Goal: Task Accomplishment & Management: Complete application form

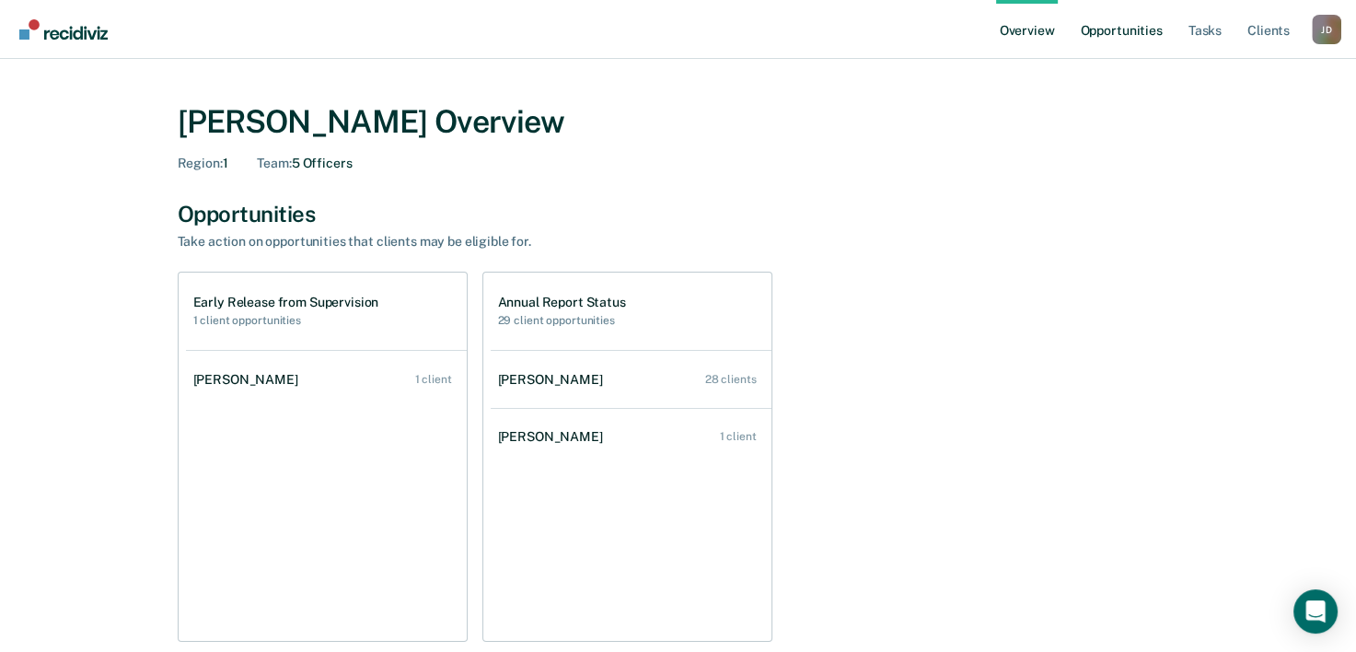
click at [1145, 16] on link "Opportunities" at bounding box center [1120, 29] width 89 height 59
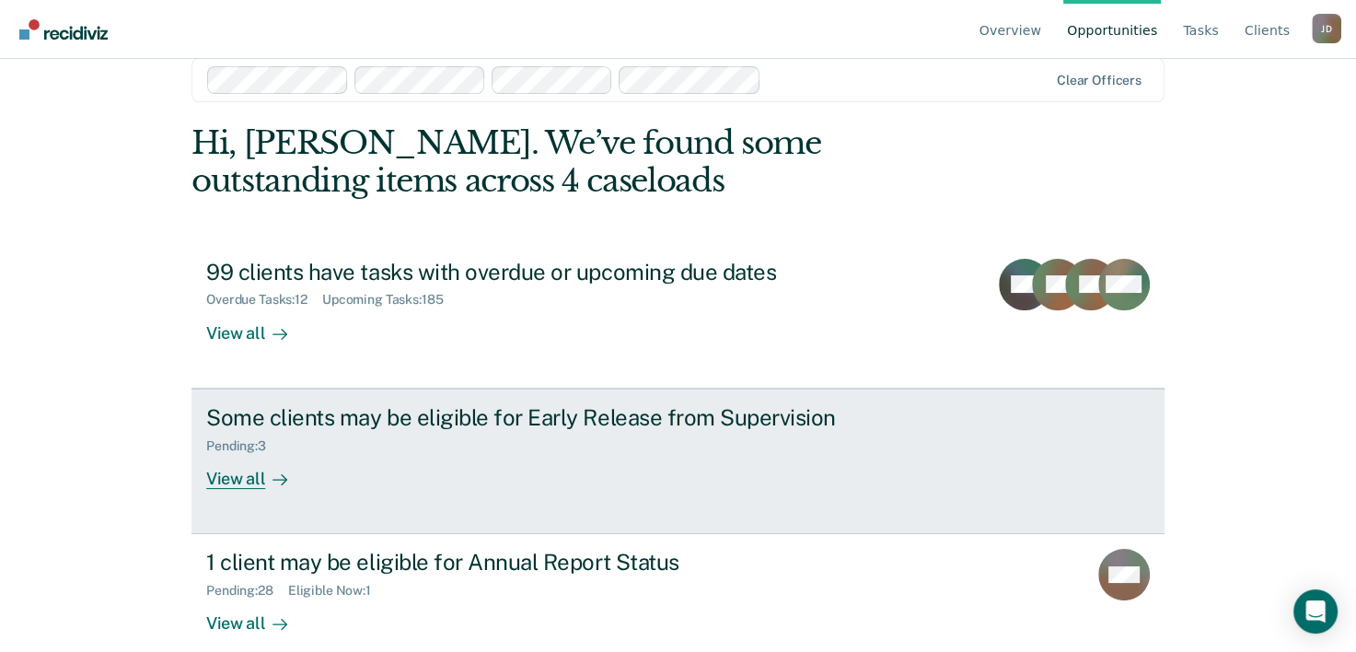
scroll to position [56, 0]
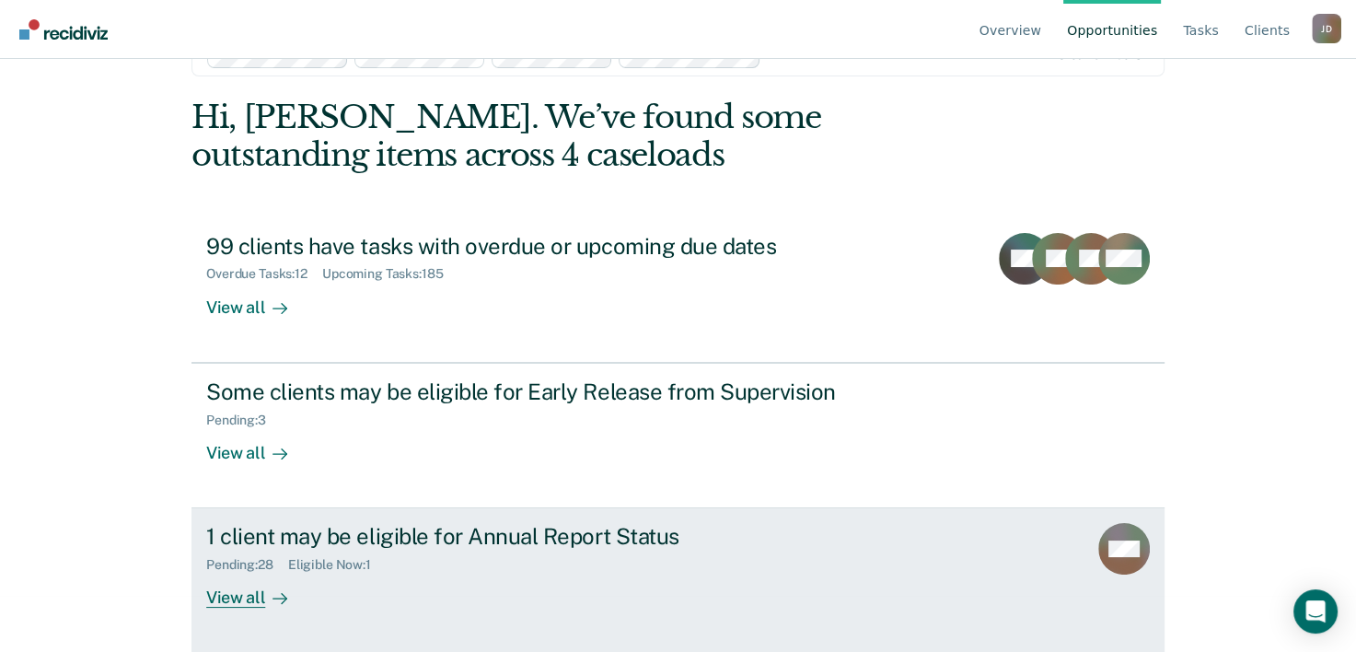
click at [258, 607] on link "1 client may be eligible for Annual Report Status Pending : 28 Eligible Now : 1…" at bounding box center [677, 580] width 973 height 144
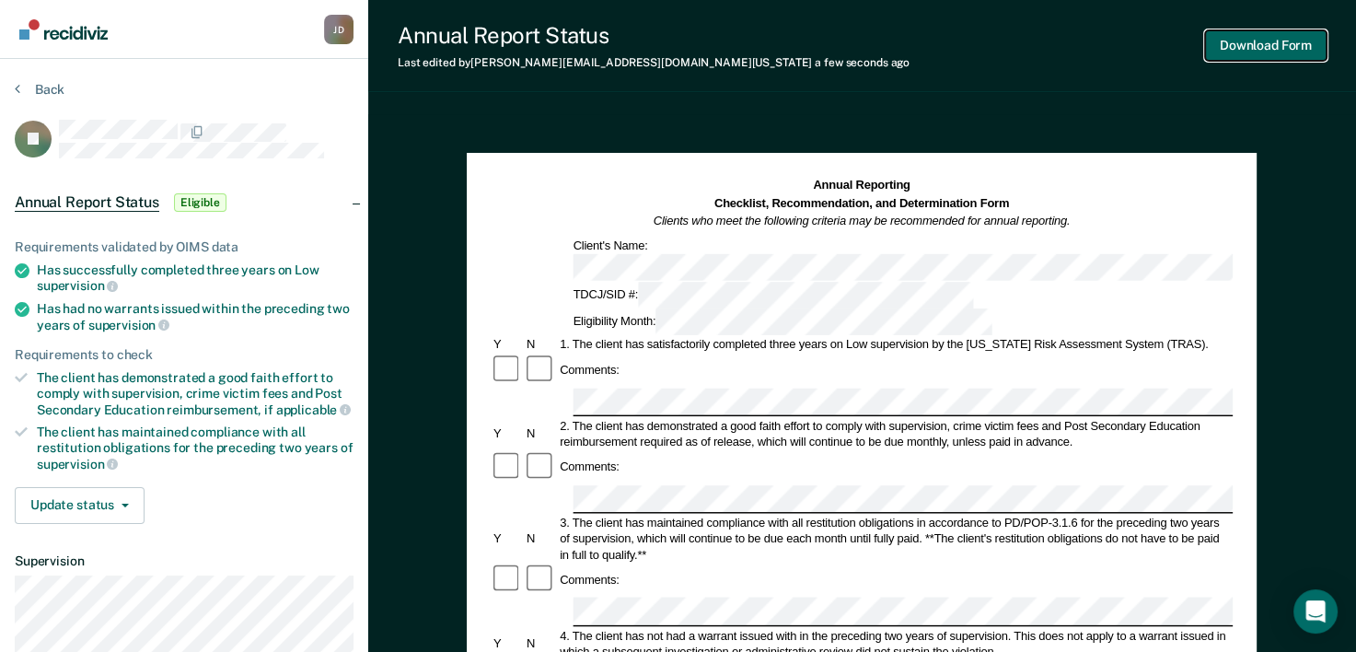
click at [1233, 45] on button "Download Form" at bounding box center [1265, 45] width 121 height 30
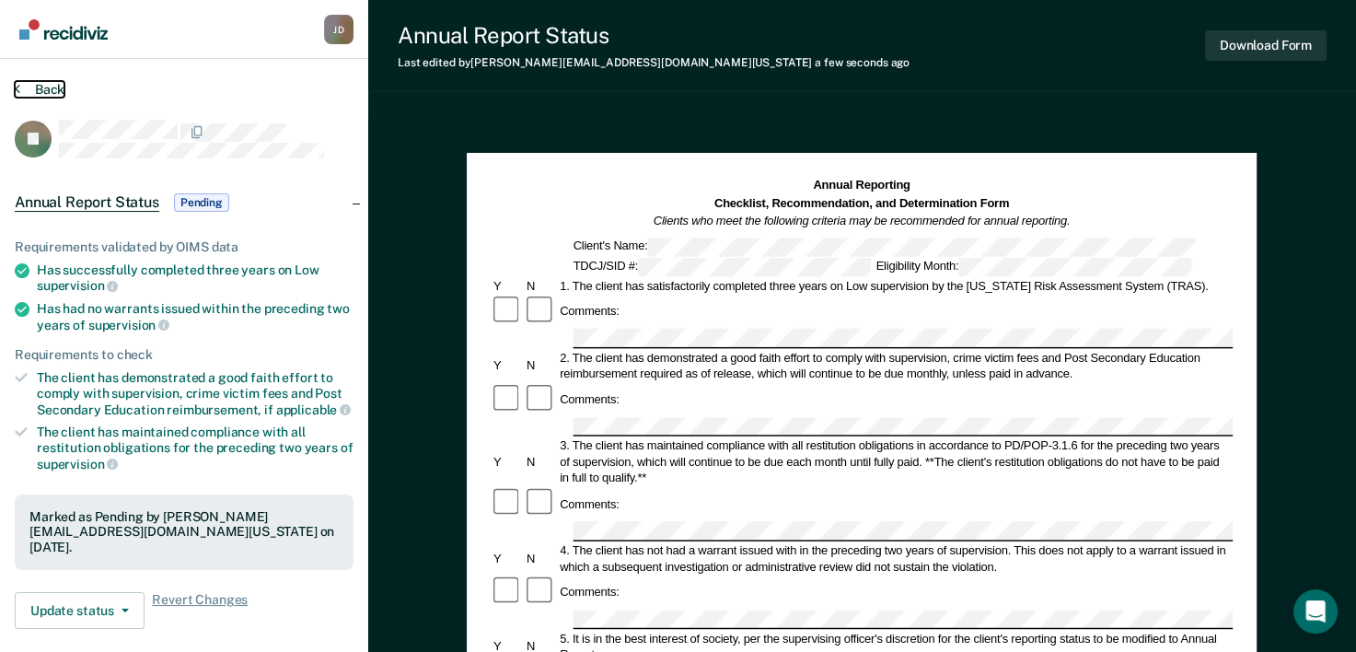
click at [16, 88] on icon at bounding box center [18, 88] width 6 height 15
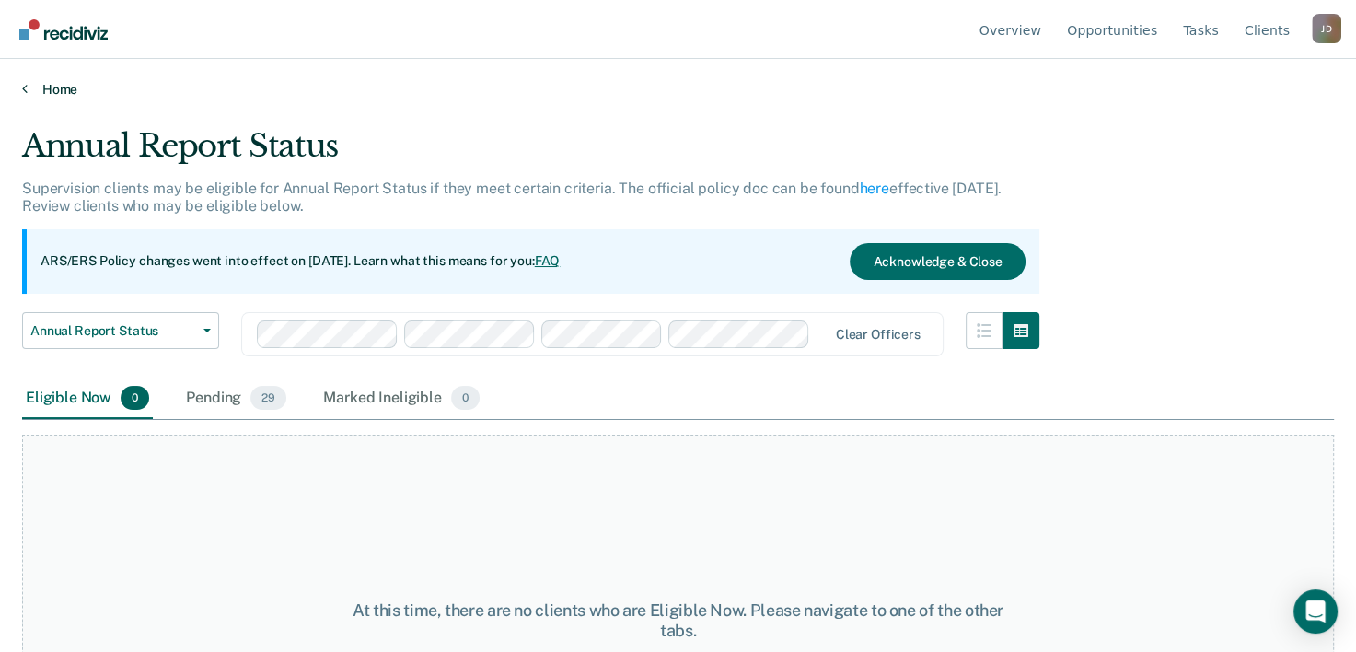
click at [38, 85] on link "Home" at bounding box center [678, 89] width 1312 height 17
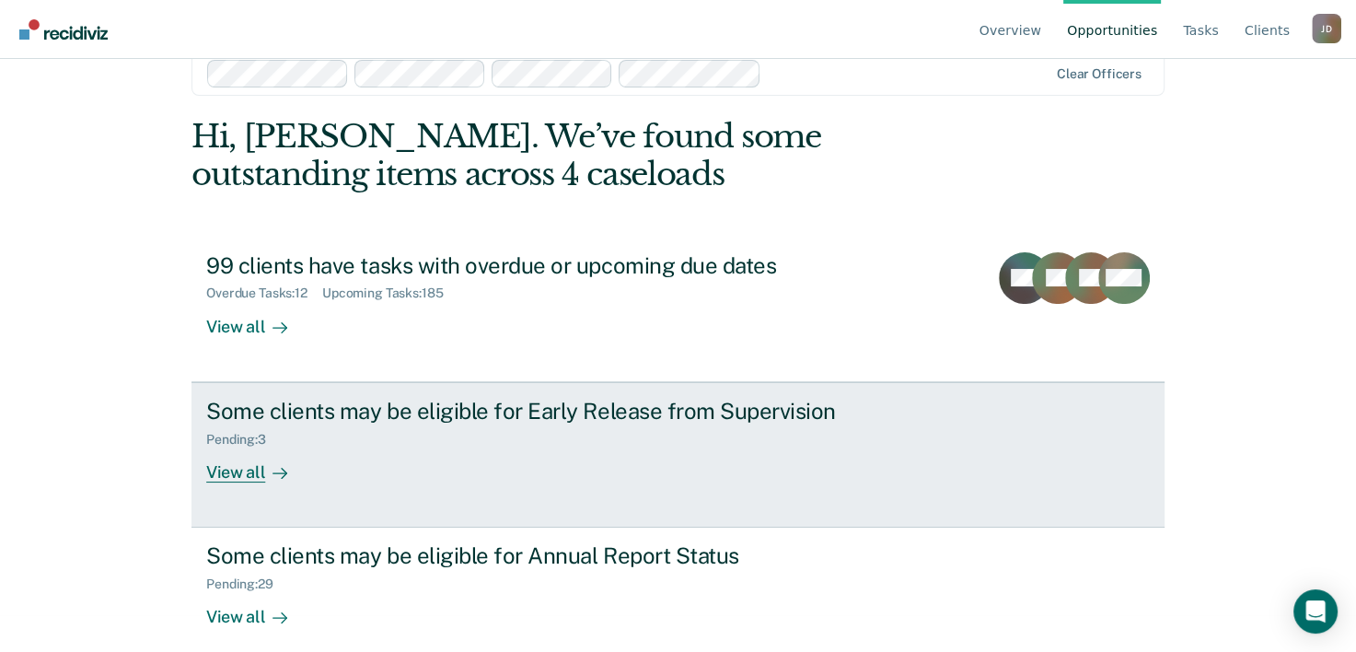
scroll to position [56, 0]
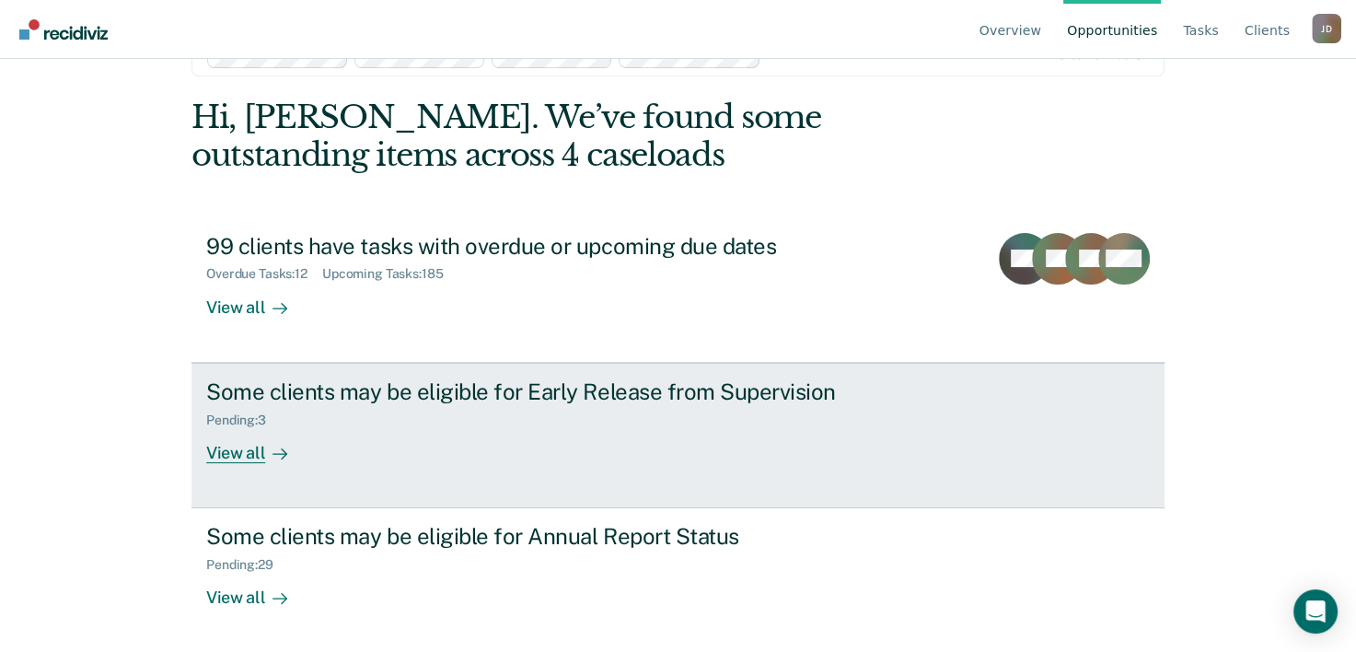
click at [229, 446] on div "View all" at bounding box center [257, 445] width 103 height 36
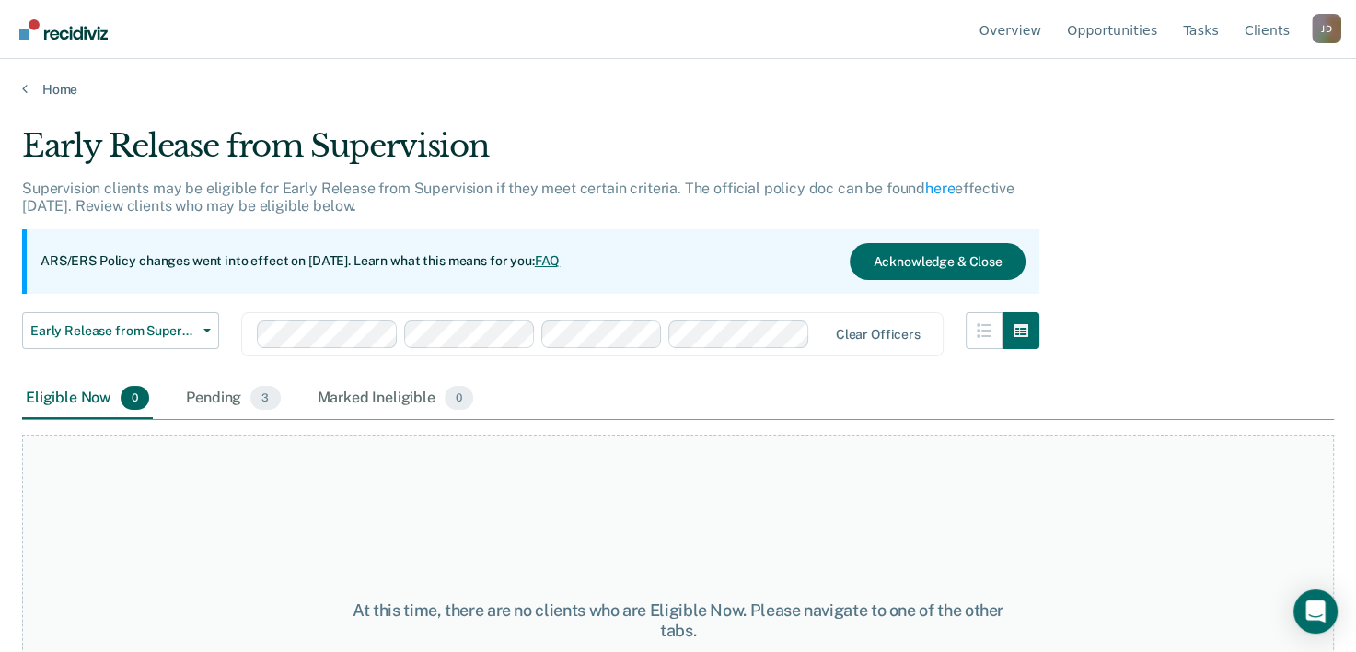
scroll to position [56, 0]
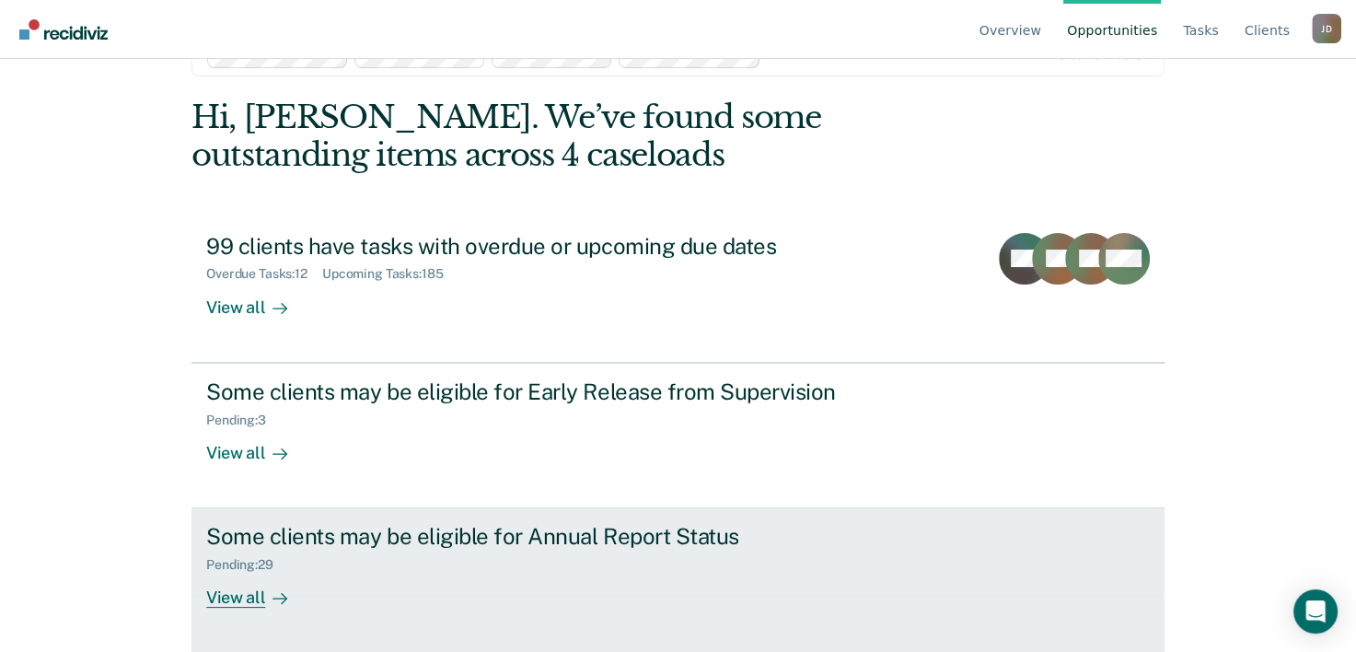
click at [226, 600] on div "View all" at bounding box center [257, 590] width 103 height 36
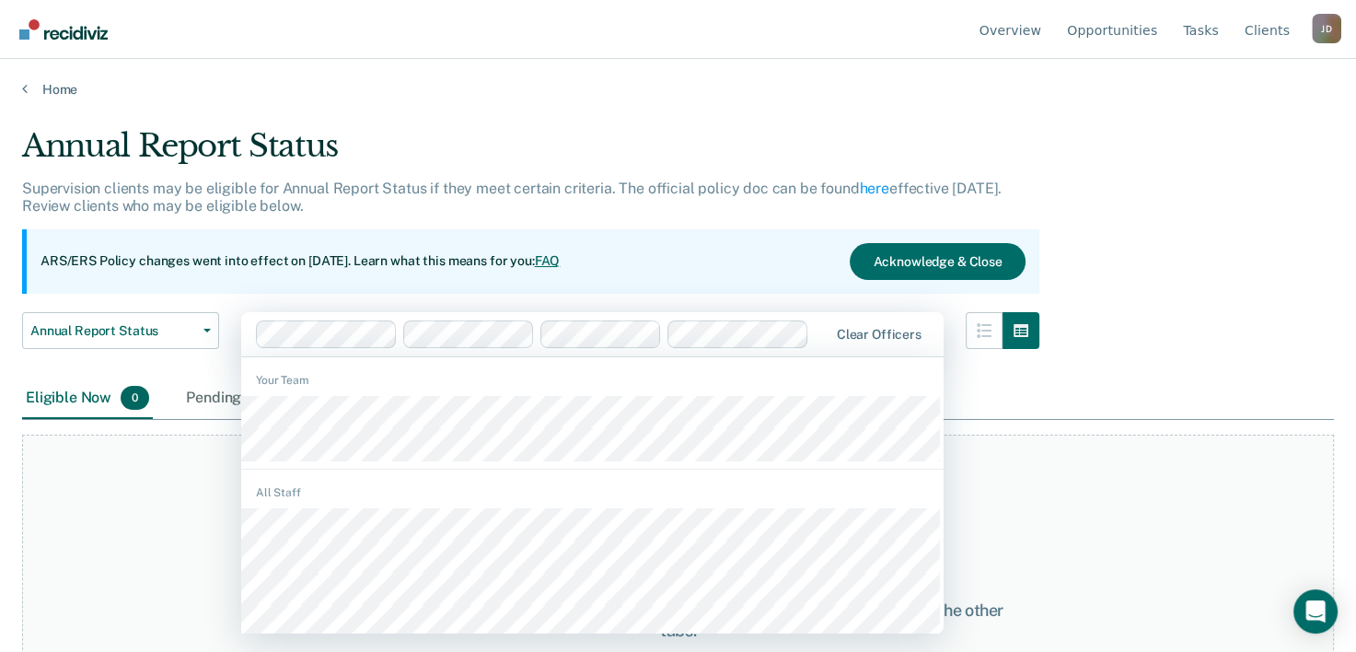
click at [110, 450] on div "At this time, there are no clients who are Eligible Now. Please navigate to one…" at bounding box center [678, 620] width 1312 height 372
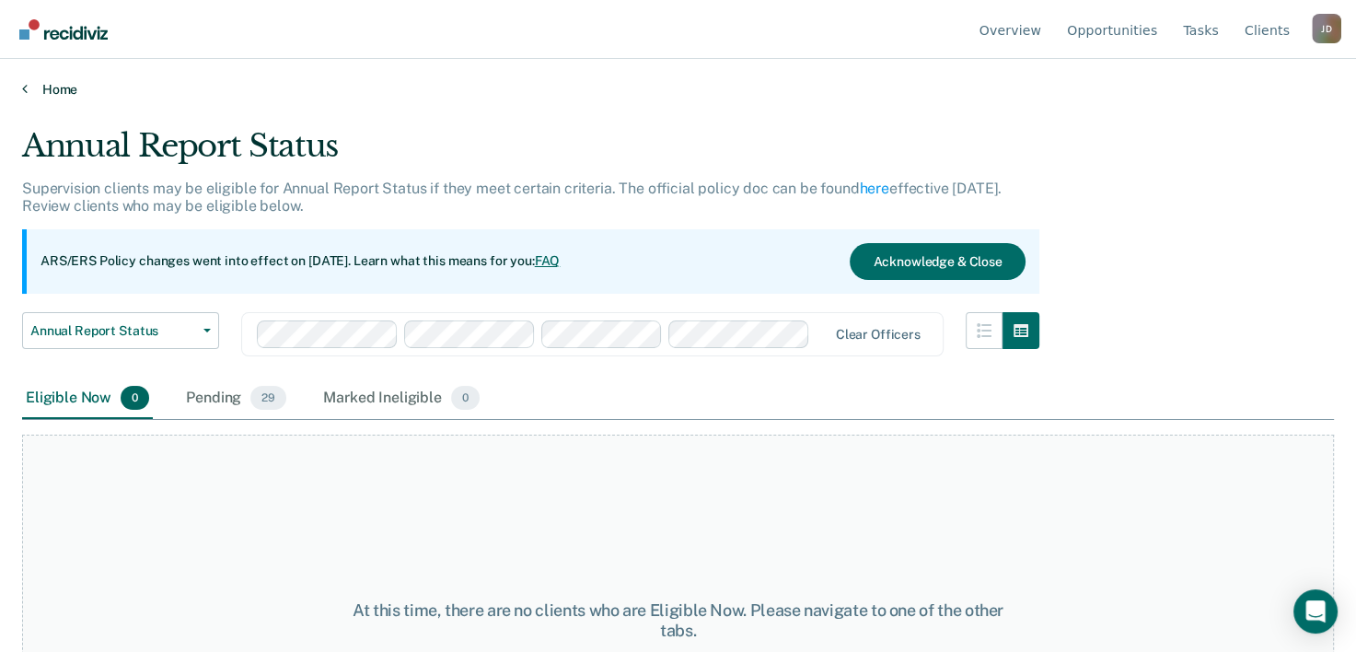
click at [40, 88] on link "Home" at bounding box center [678, 89] width 1312 height 17
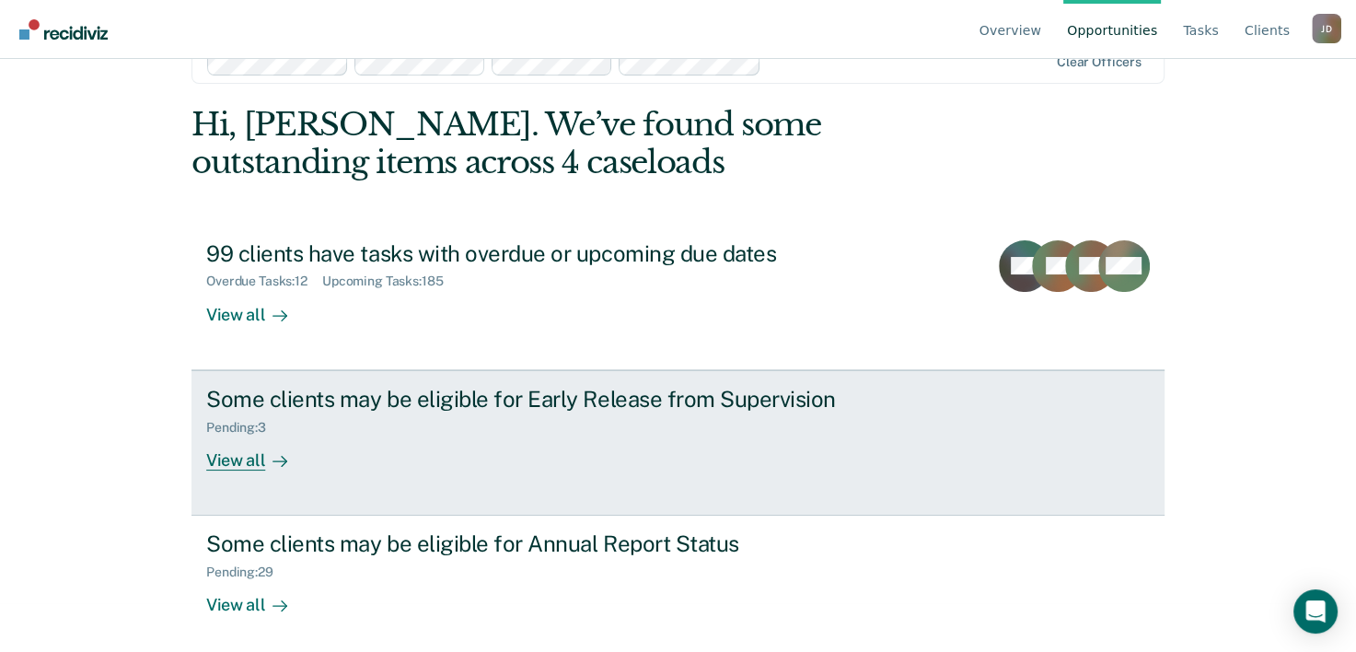
scroll to position [56, 0]
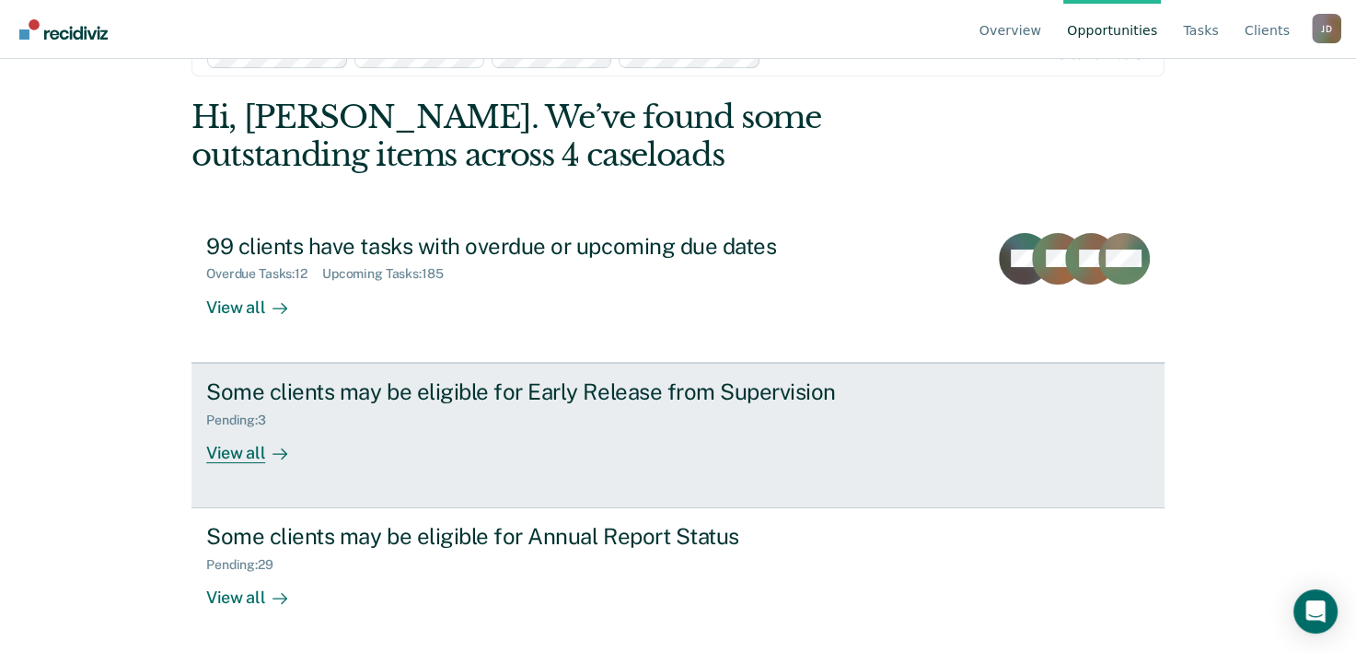
click at [231, 457] on div "View all" at bounding box center [257, 445] width 103 height 36
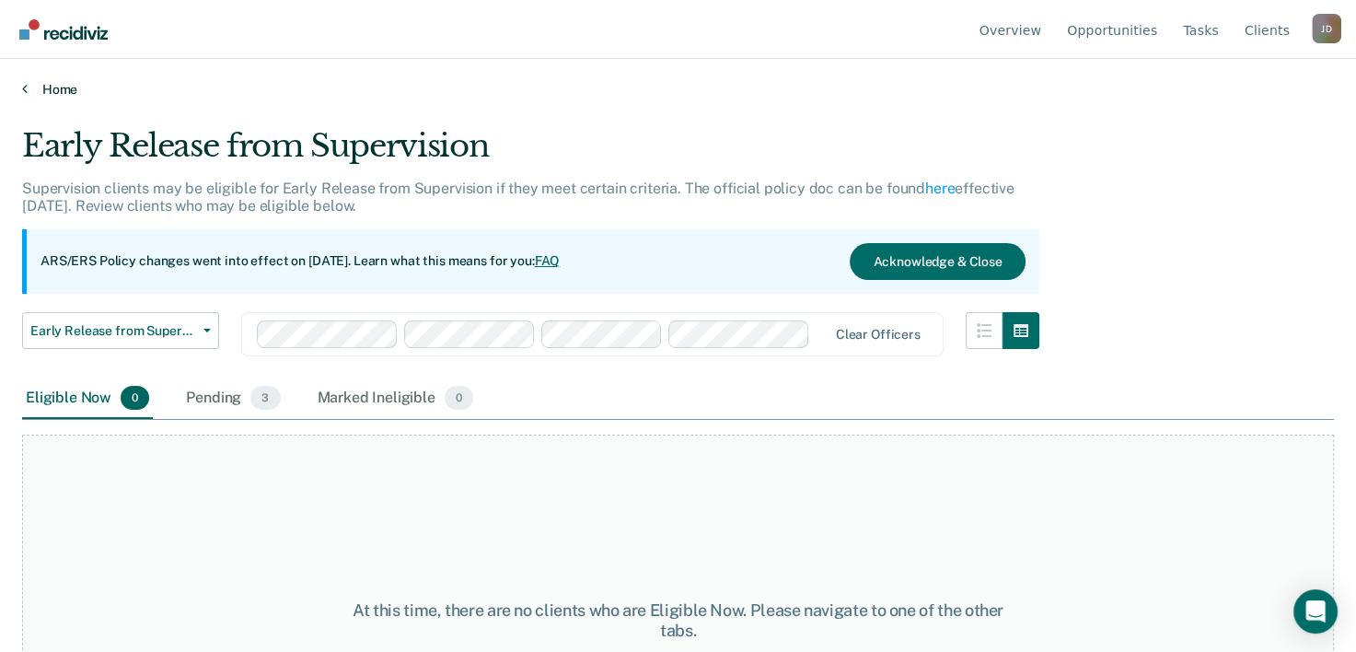
click at [29, 92] on link "Home" at bounding box center [678, 89] width 1312 height 17
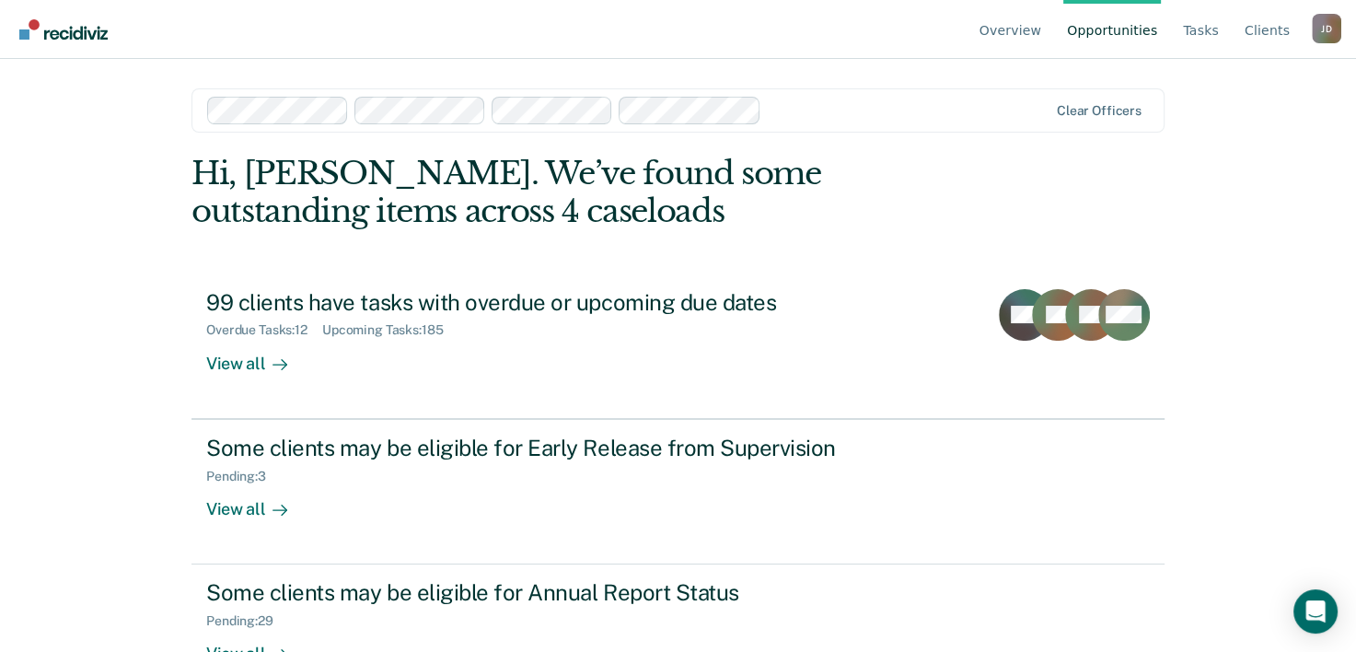
click at [1149, 29] on link "Opportunities" at bounding box center [1112, 29] width 98 height 59
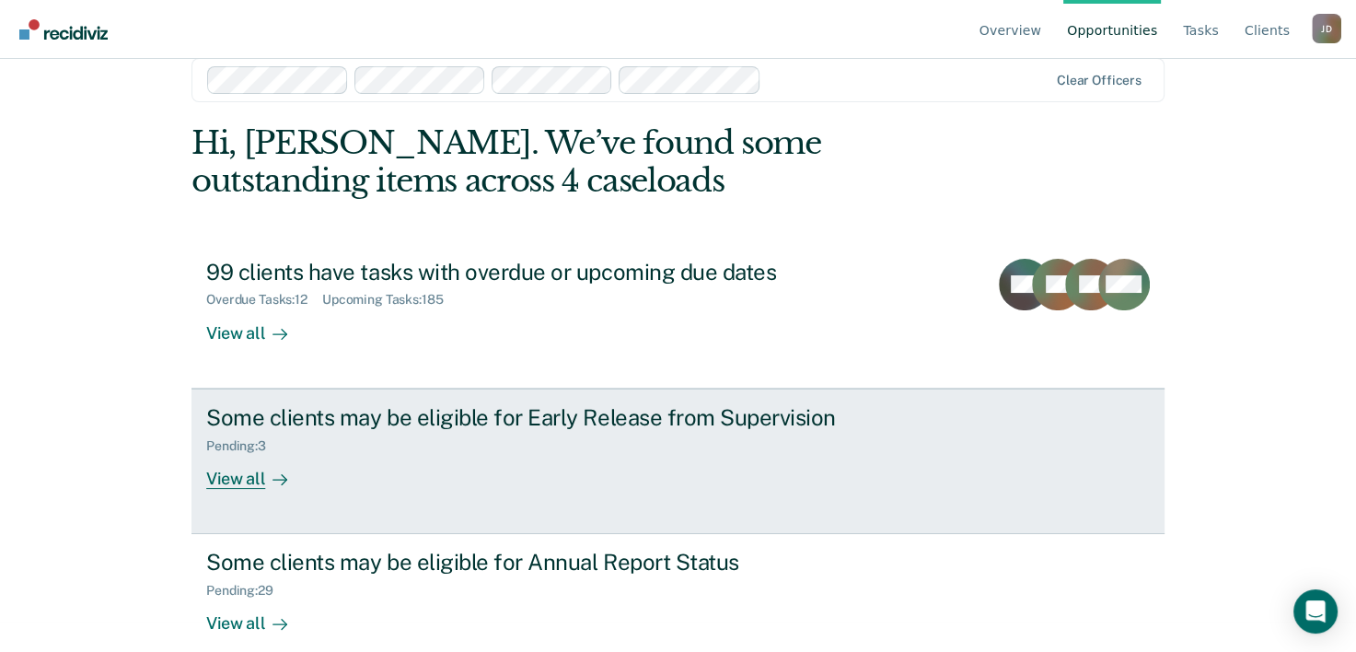
scroll to position [56, 0]
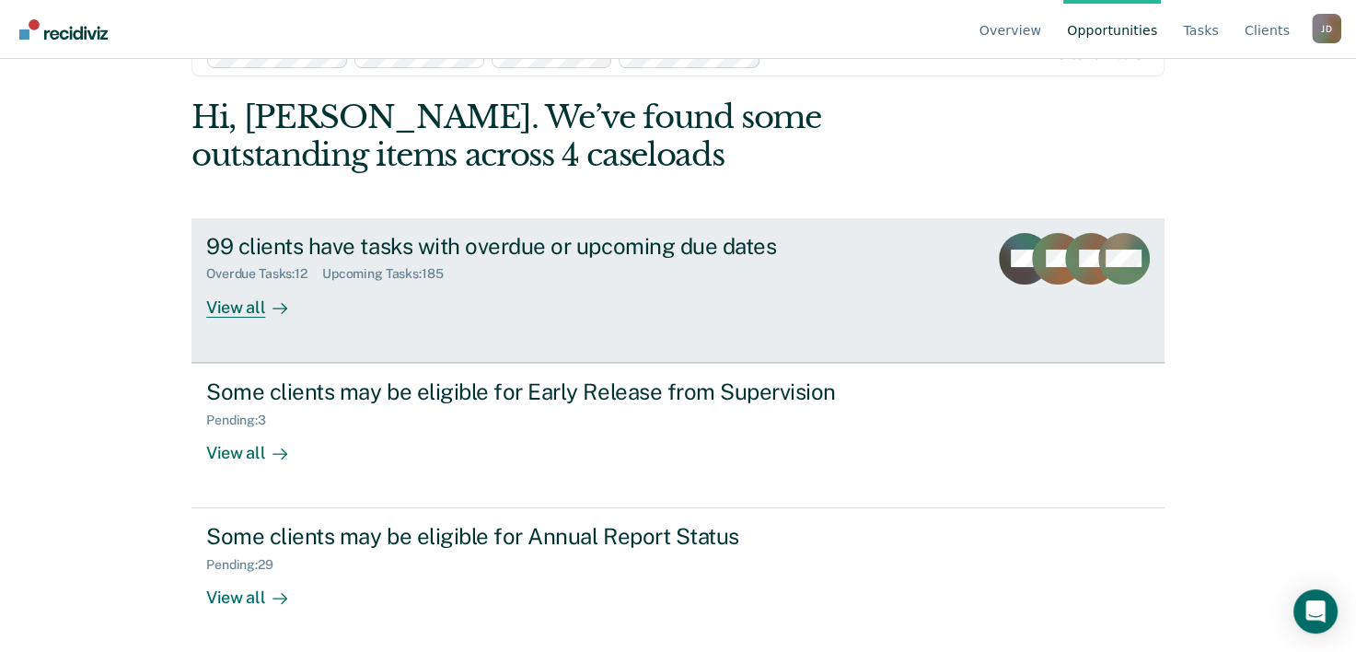
click at [249, 309] on div "View all" at bounding box center [257, 300] width 103 height 36
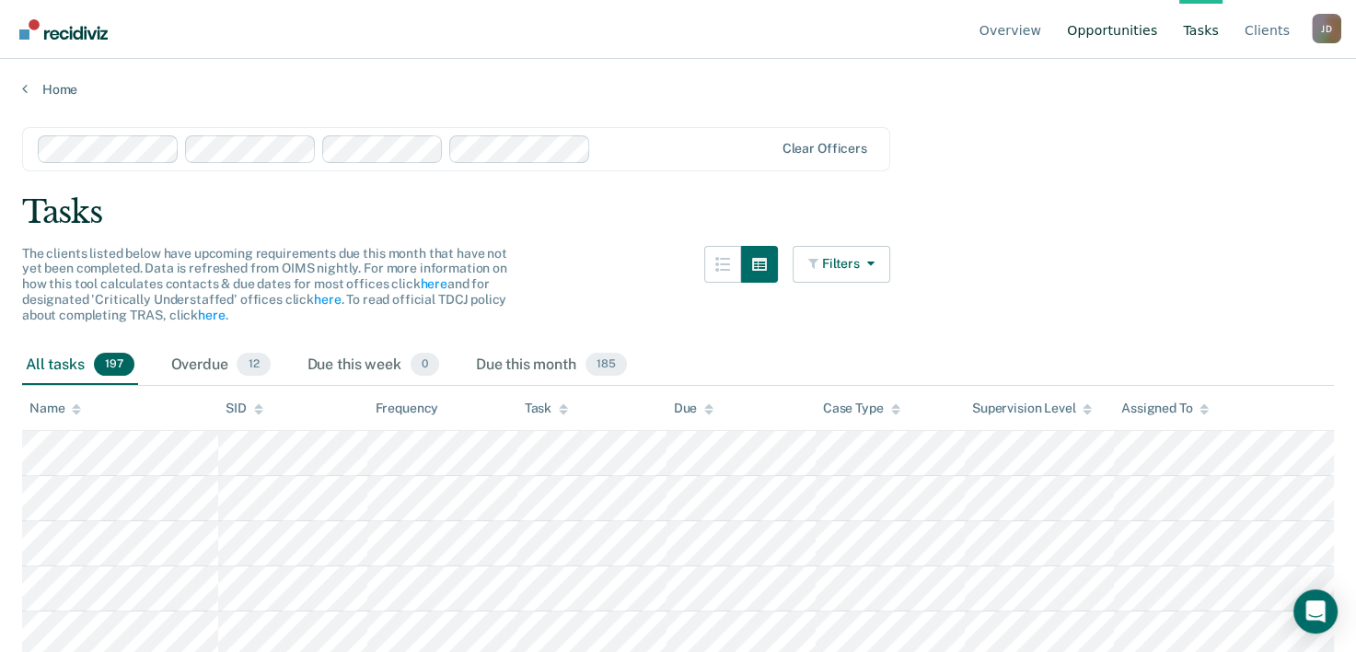
click at [1110, 34] on link "Opportunities" at bounding box center [1112, 29] width 98 height 59
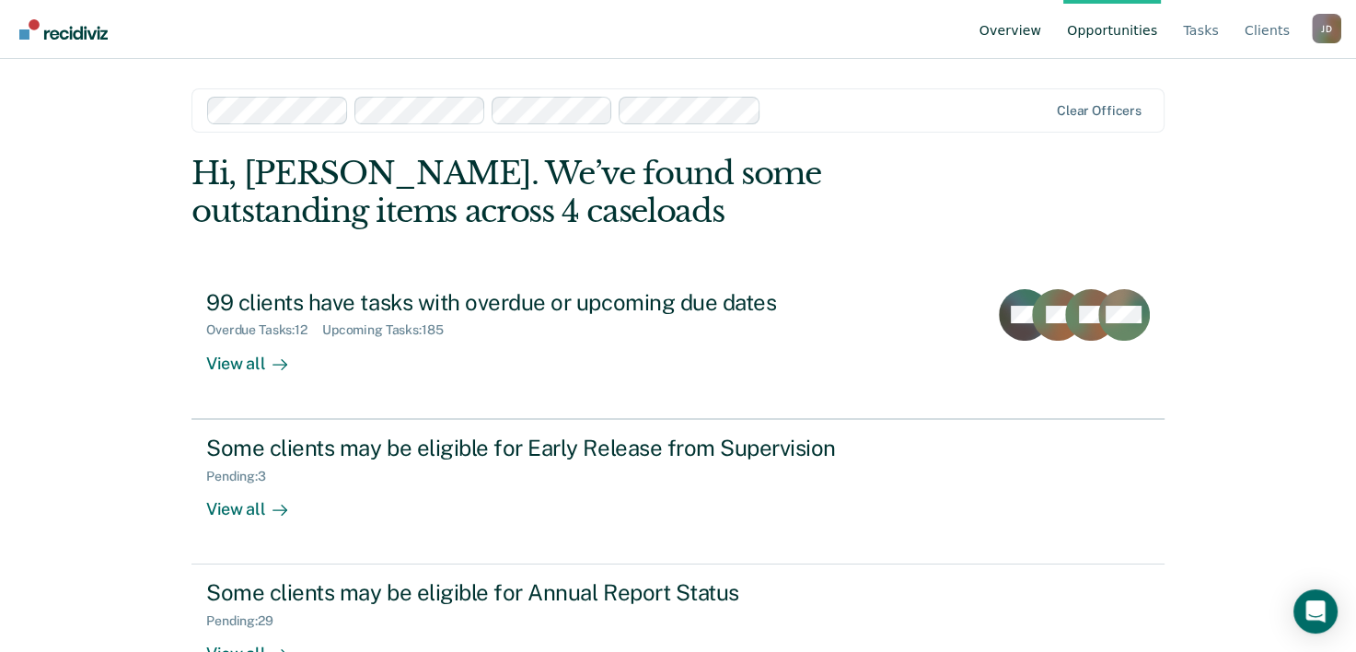
click at [1034, 33] on link "Overview" at bounding box center [1011, 29] width 70 height 59
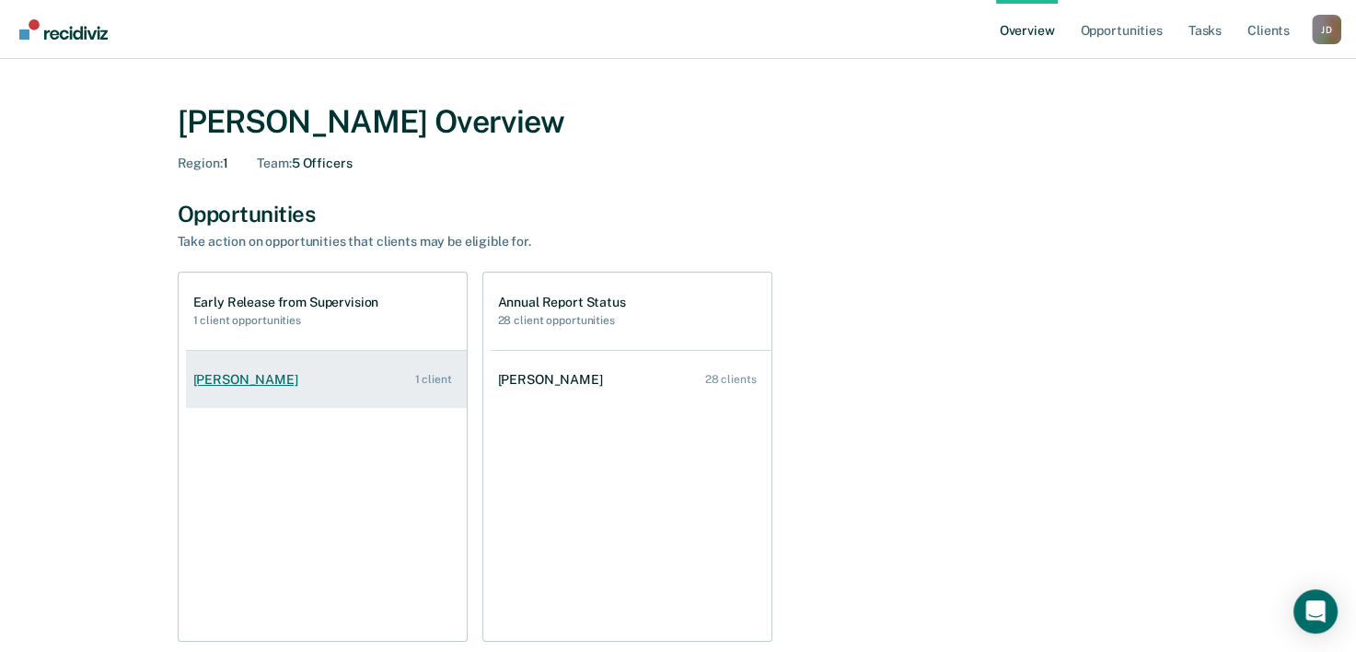
click at [387, 374] on link "[PERSON_NAME] 1 client" at bounding box center [326, 379] width 281 height 52
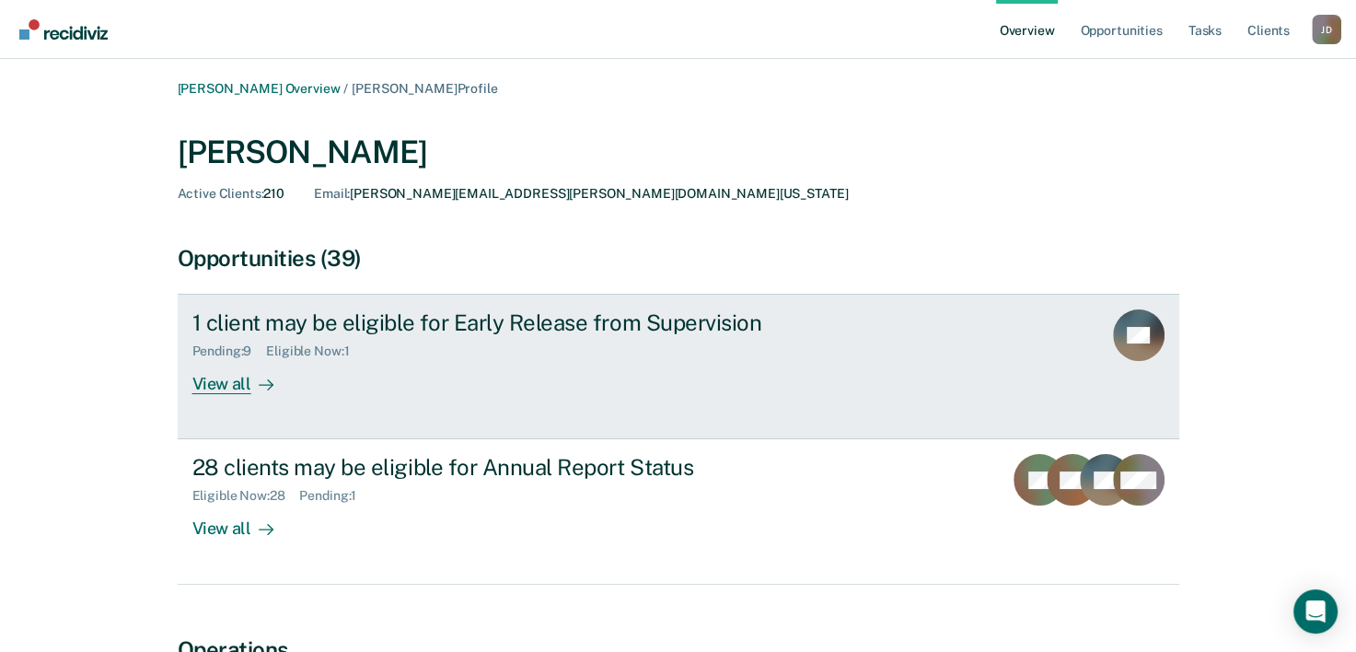
click at [224, 394] on div "View all" at bounding box center [243, 377] width 103 height 36
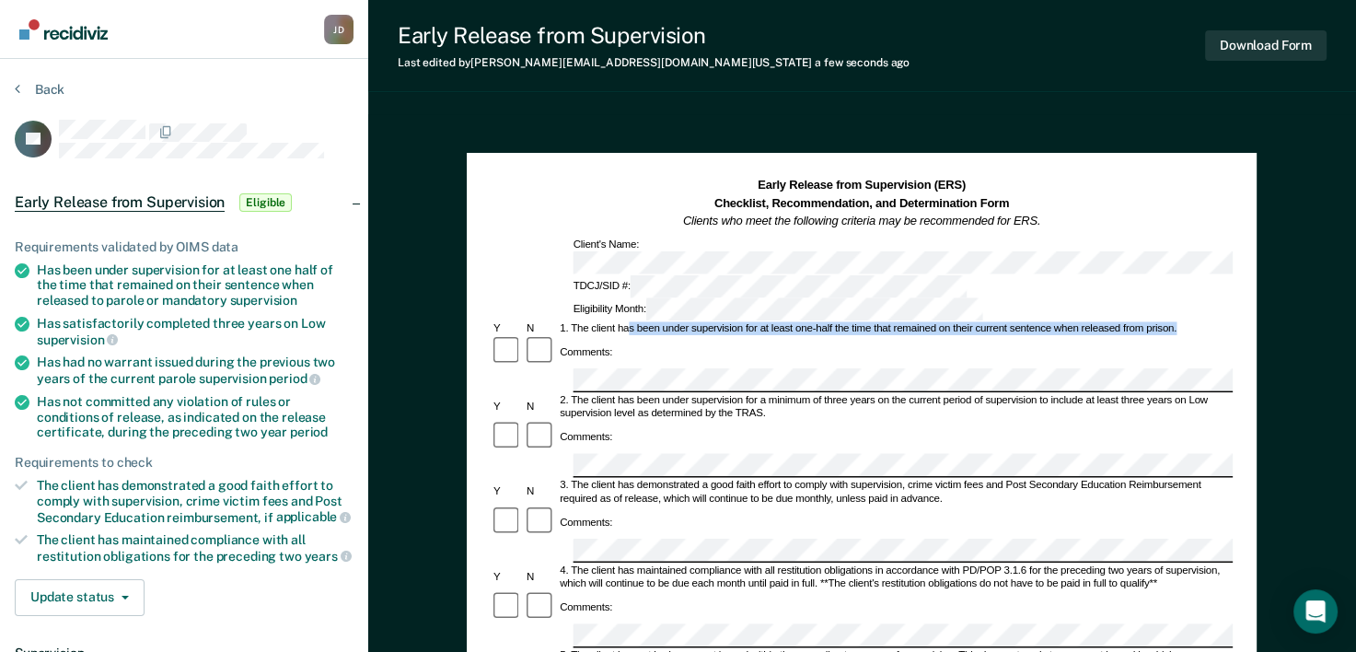
drag, startPoint x: 629, startPoint y: 281, endPoint x: 1189, endPoint y: 277, distance: 560.5
click at [1189, 322] on div "1. The client has been under supervision for at least one-half the time that re…" at bounding box center [896, 328] width 676 height 13
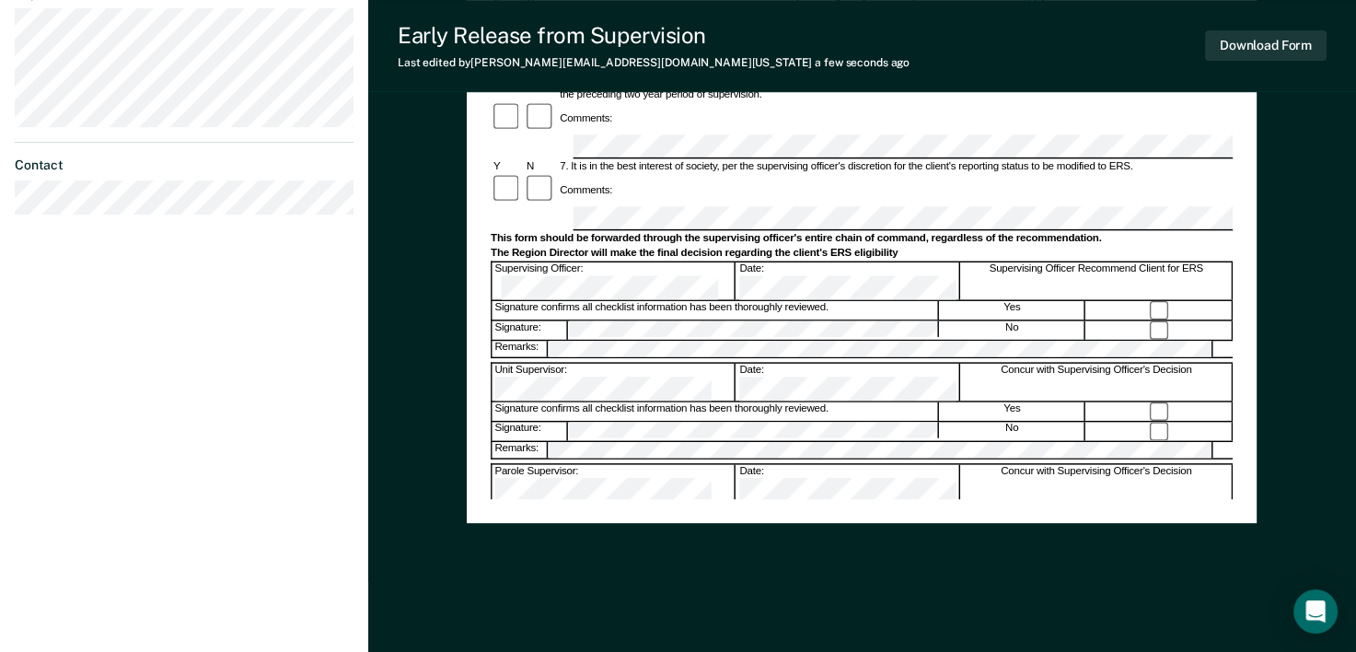
scroll to position [674, 0]
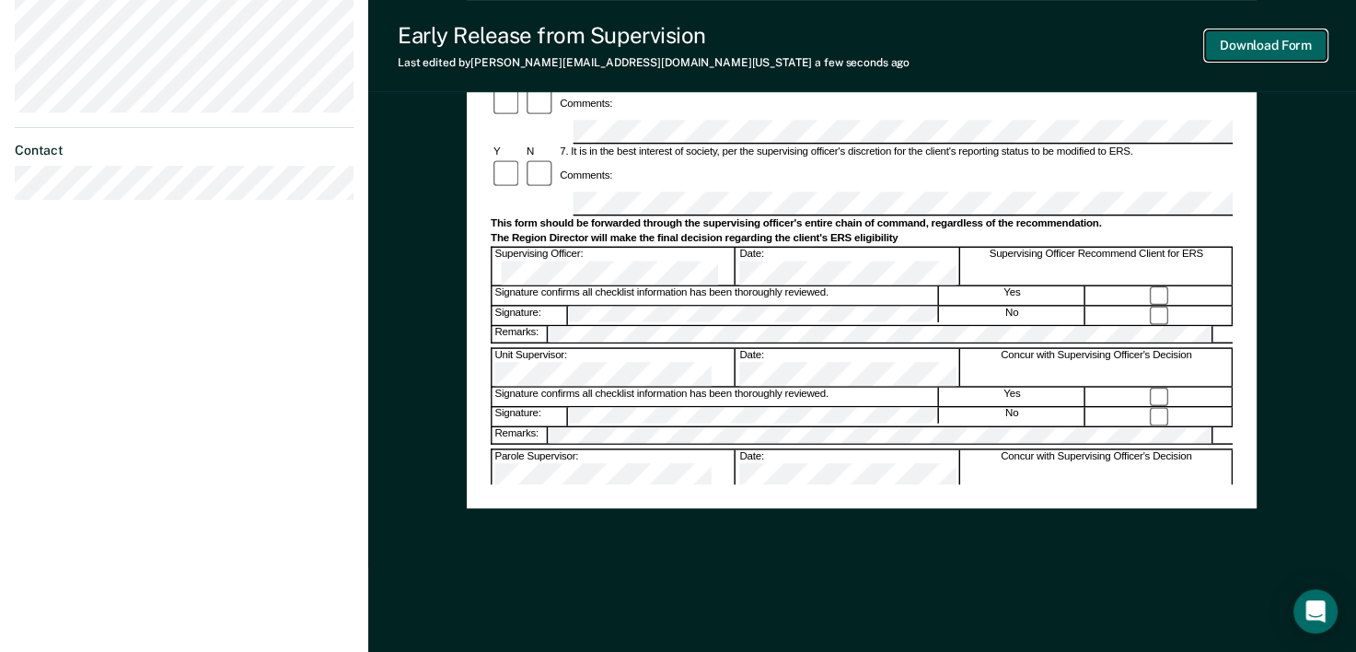
click at [1265, 58] on button "Download Form" at bounding box center [1265, 45] width 121 height 30
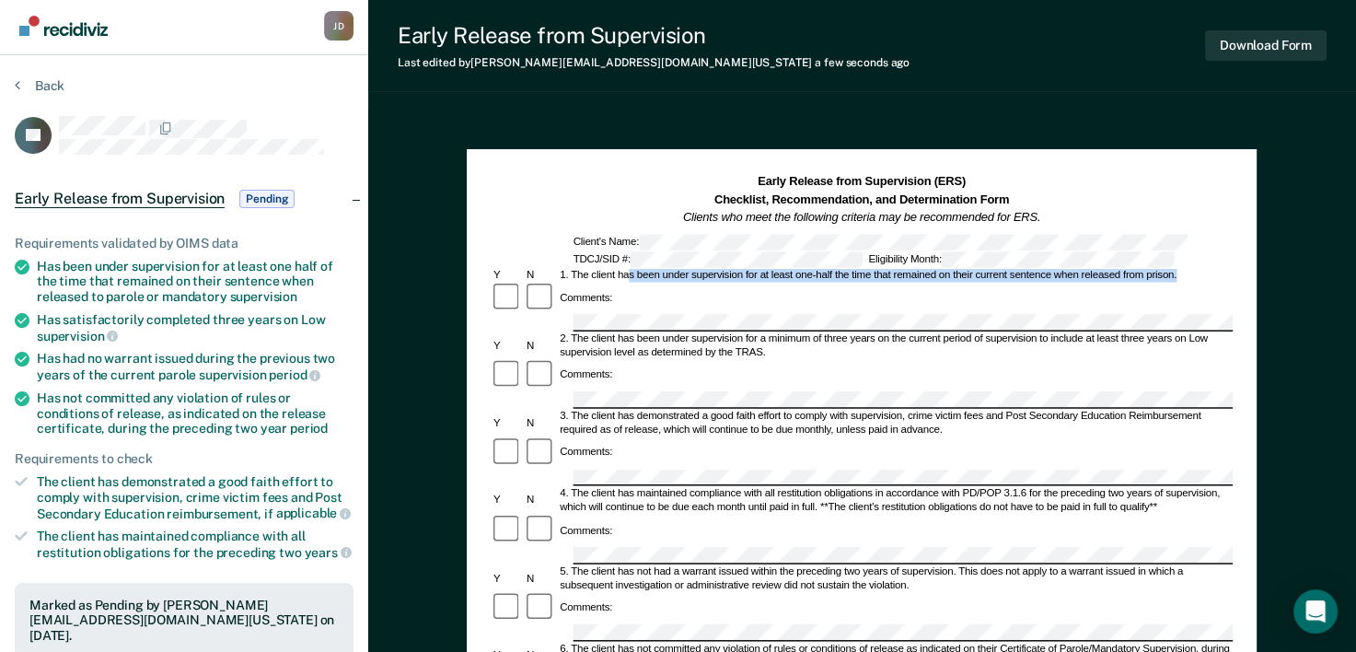
scroll to position [0, 0]
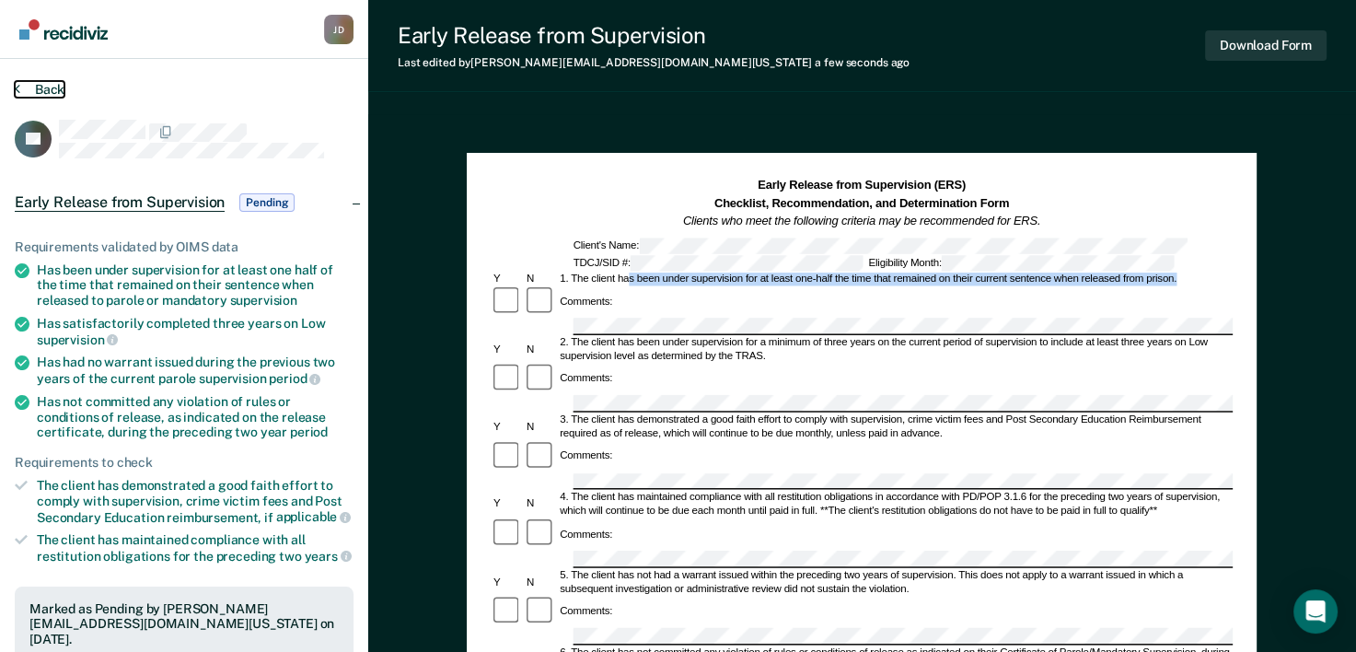
click at [29, 87] on button "Back" at bounding box center [40, 89] width 50 height 17
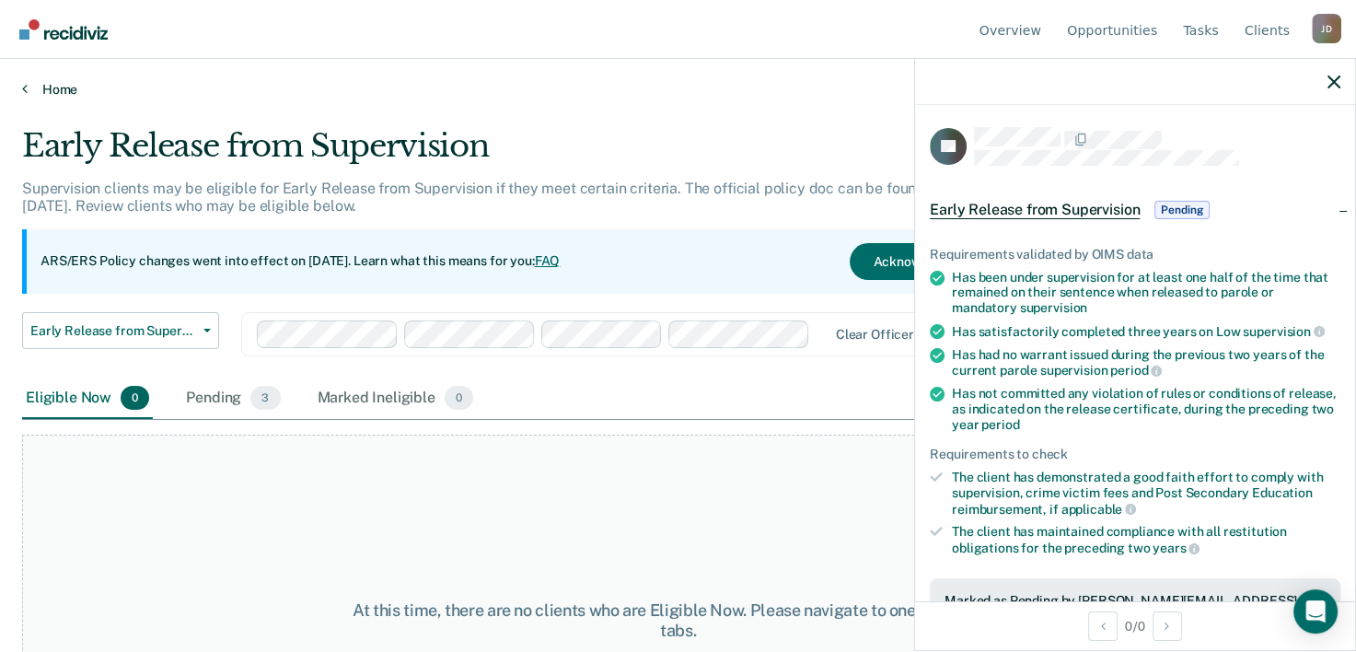
click at [64, 88] on link "Home" at bounding box center [678, 89] width 1312 height 17
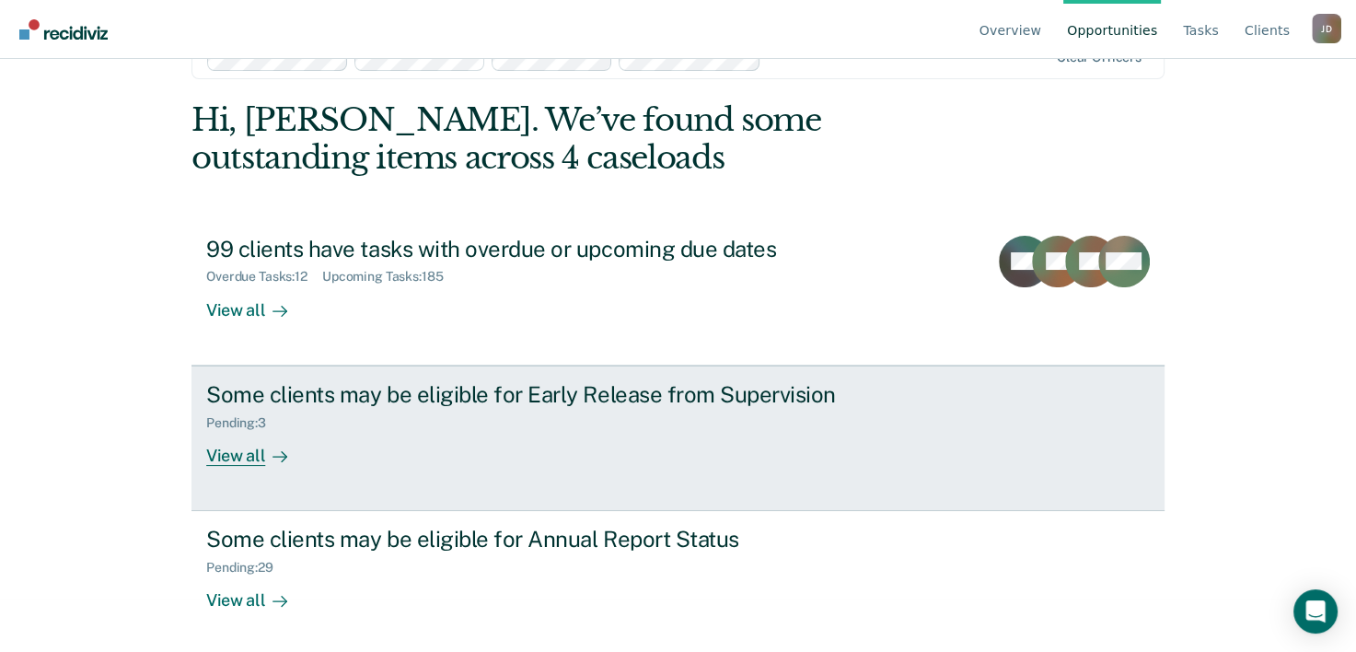
scroll to position [56, 0]
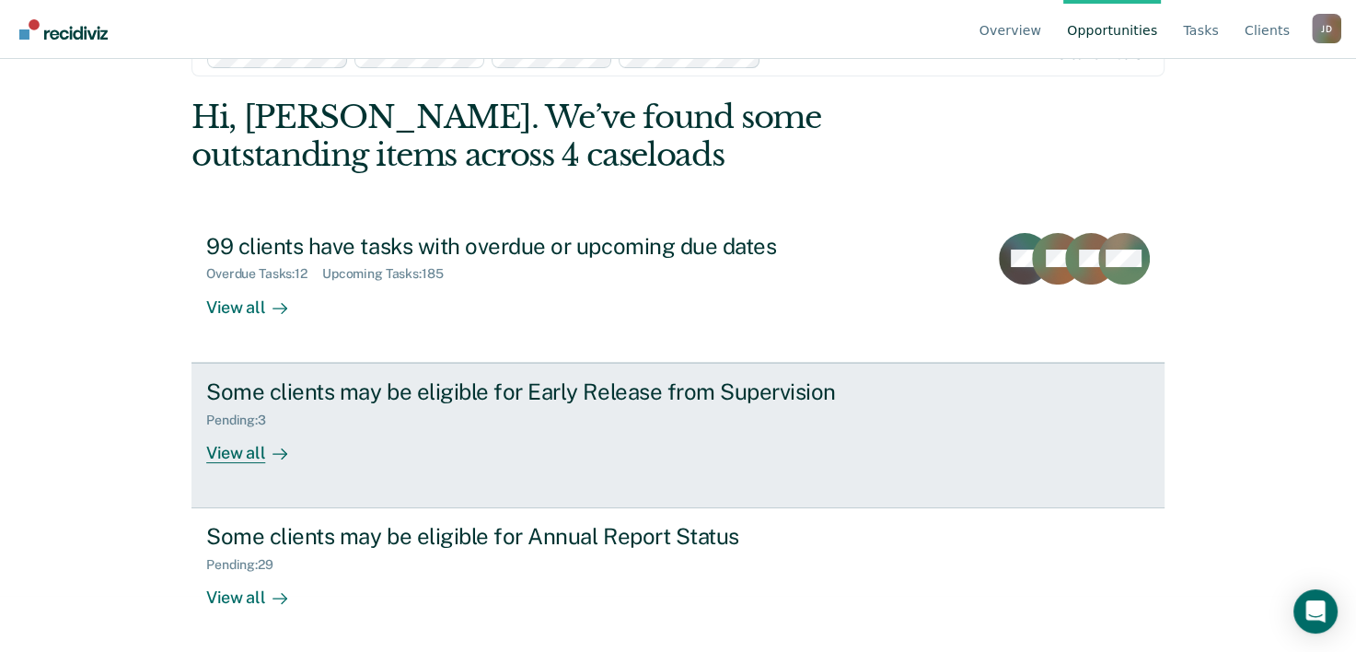
click at [237, 454] on div "View all" at bounding box center [257, 445] width 103 height 36
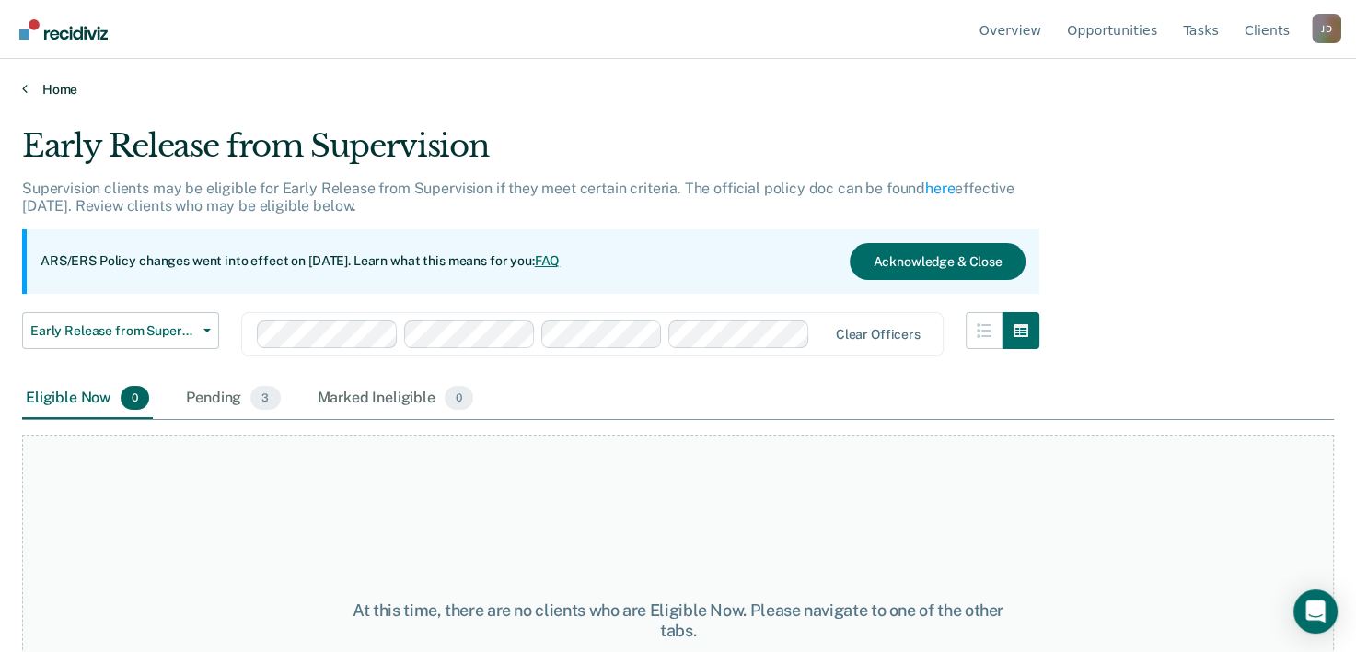
click at [30, 87] on link "Home" at bounding box center [678, 89] width 1312 height 17
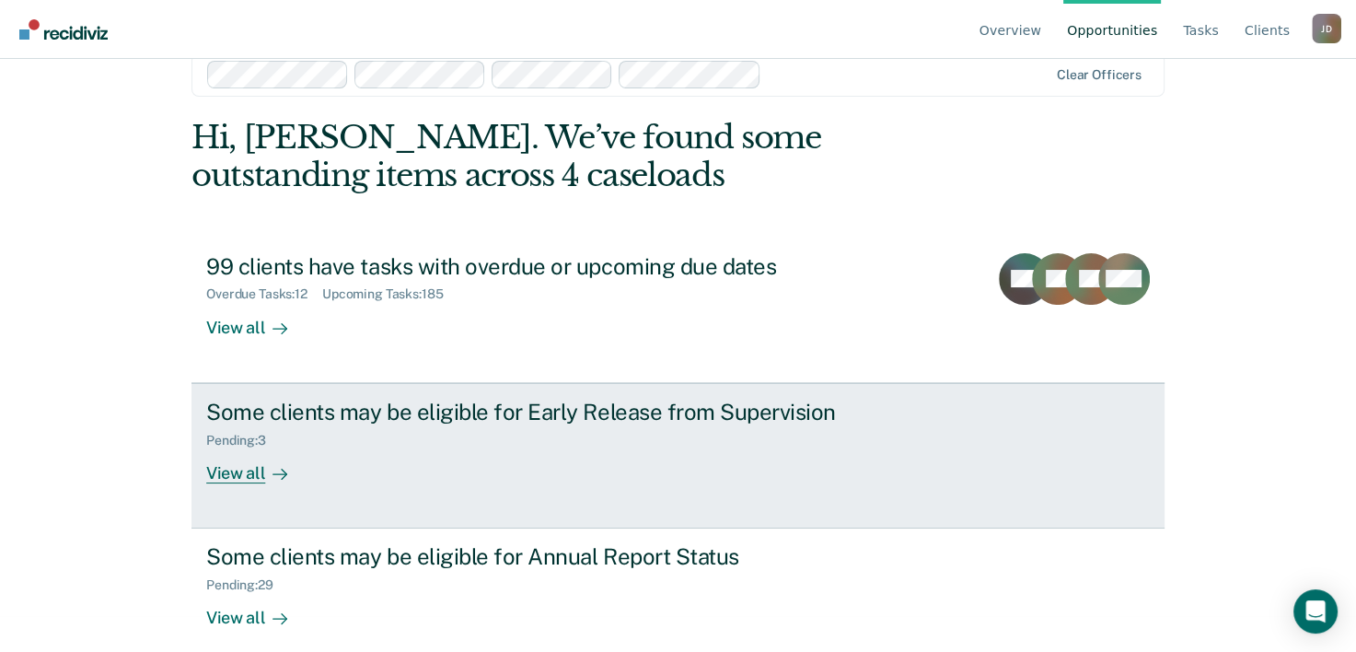
scroll to position [56, 0]
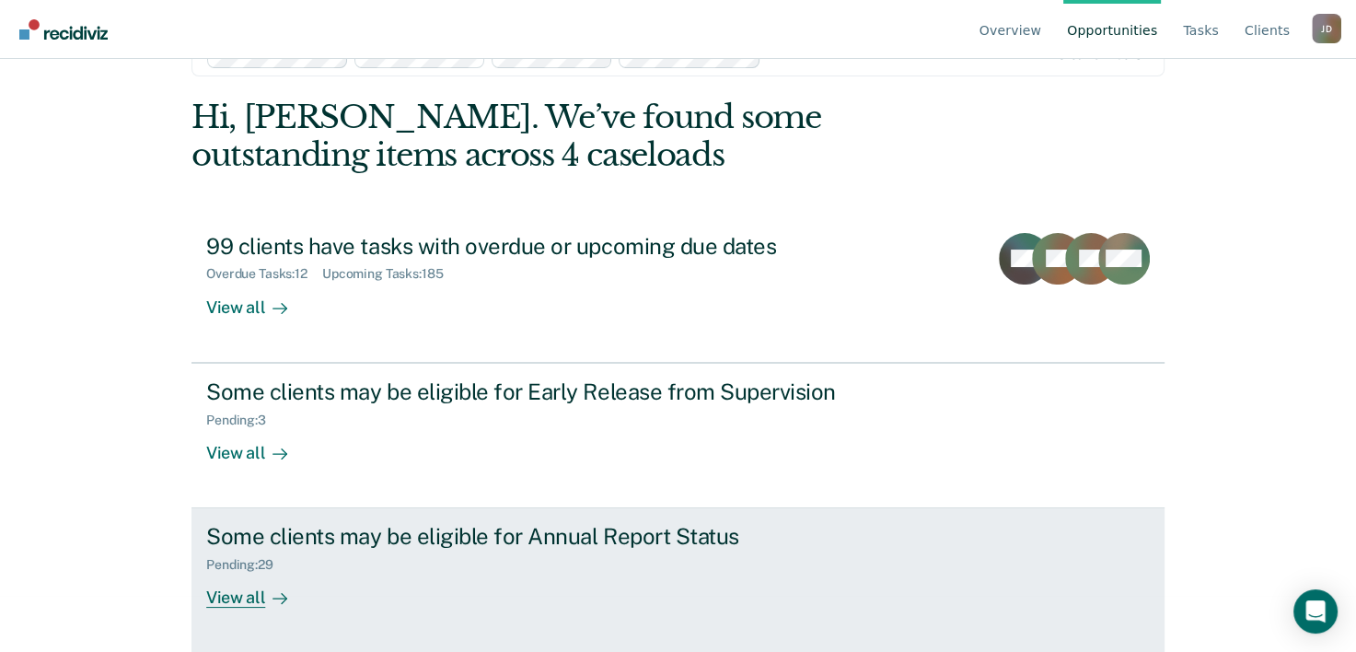
click at [248, 594] on div "View all" at bounding box center [257, 590] width 103 height 36
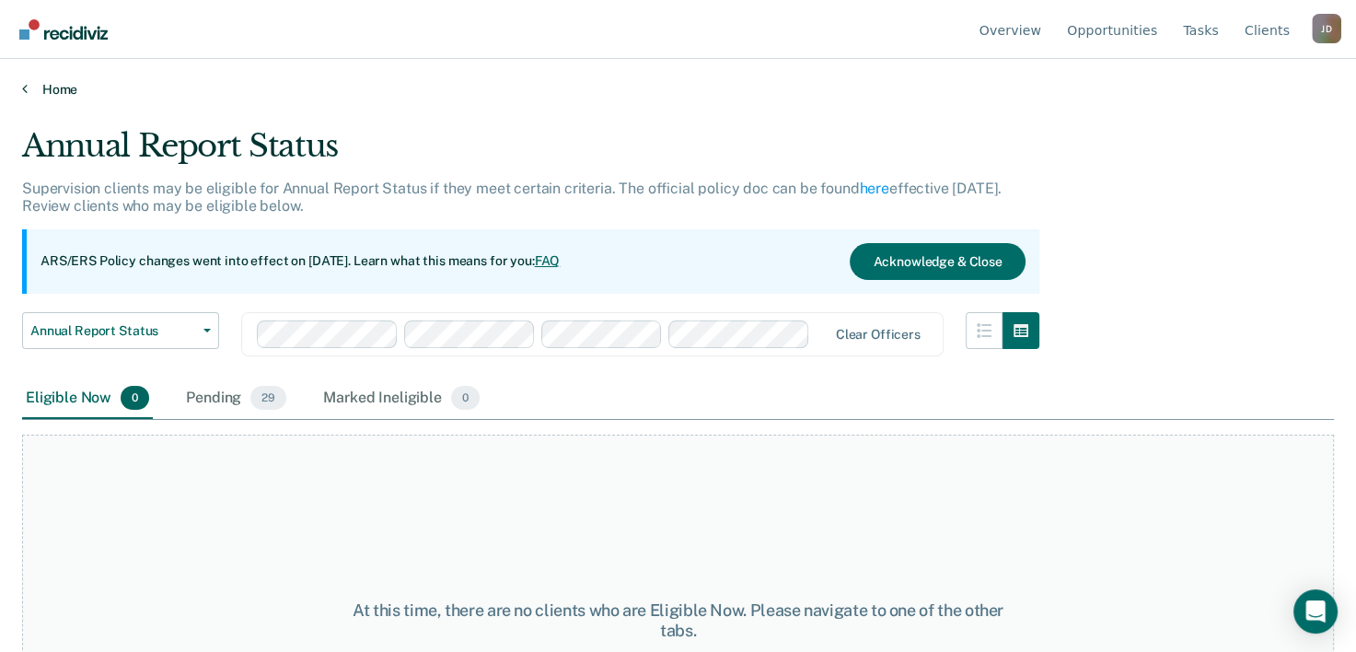
click at [50, 86] on link "Home" at bounding box center [678, 89] width 1312 height 17
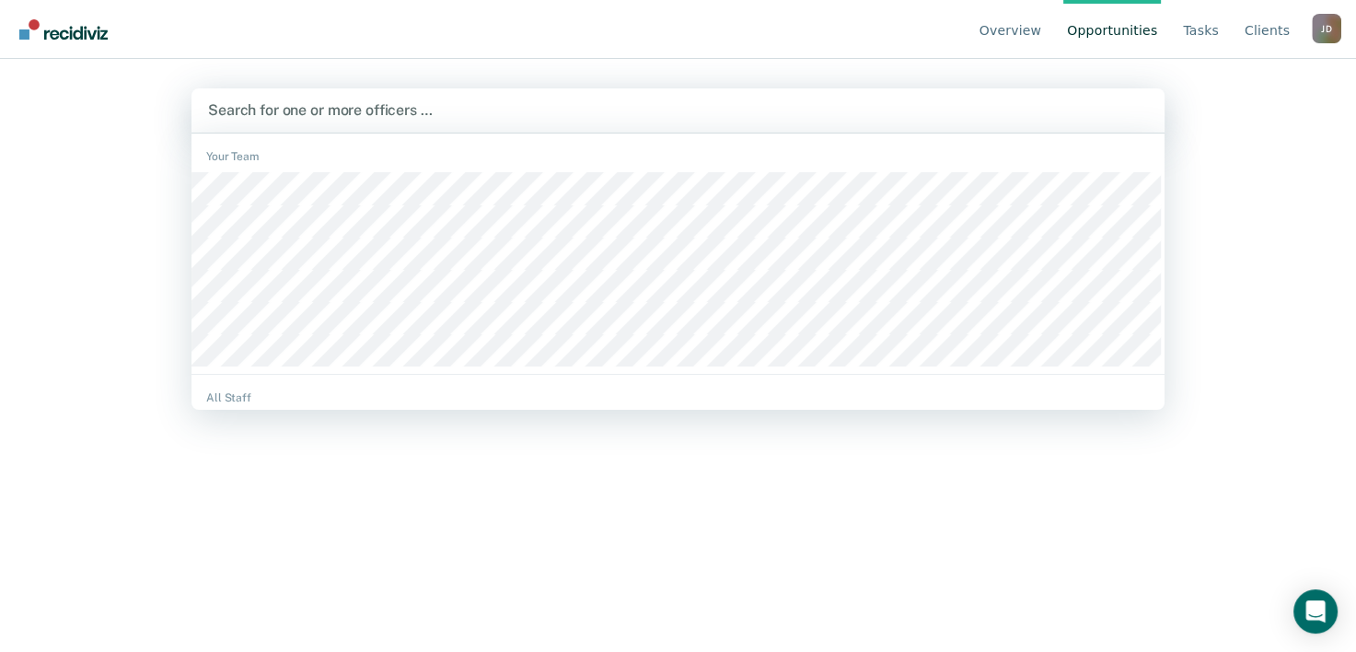
click at [515, 126] on div "Search for one or more officers …" at bounding box center [677, 110] width 973 height 44
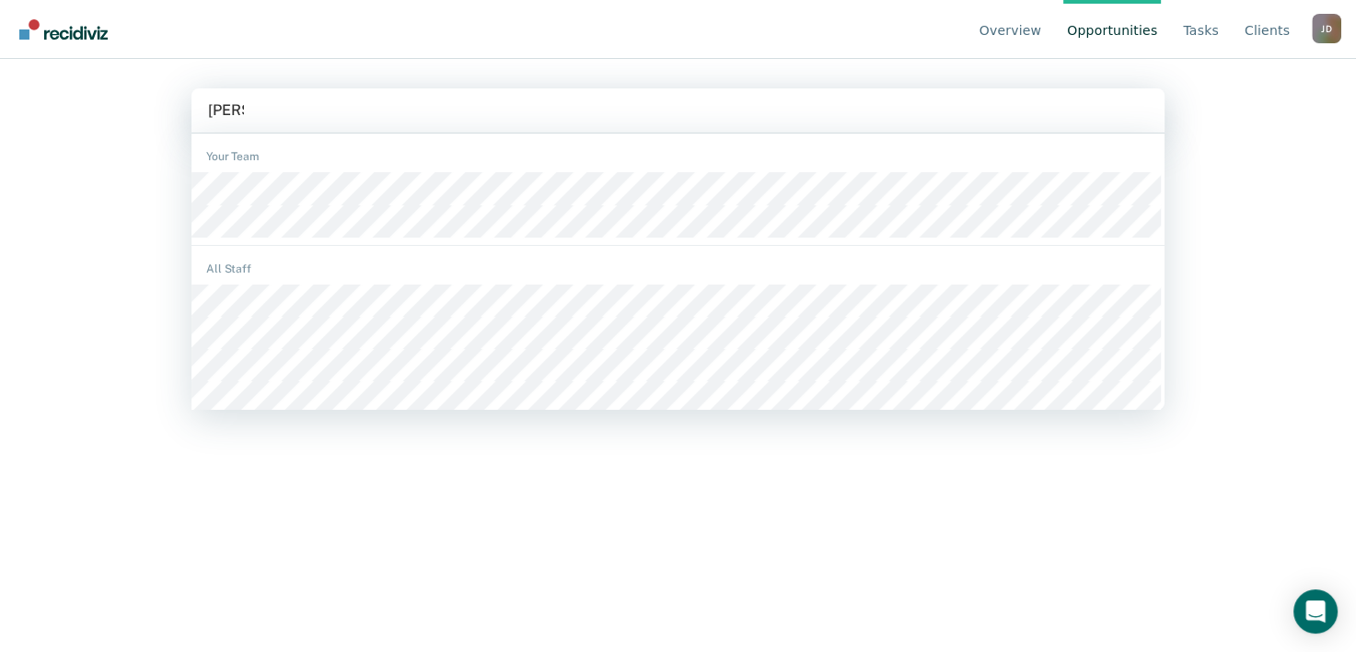
type input "[PERSON_NAME]"
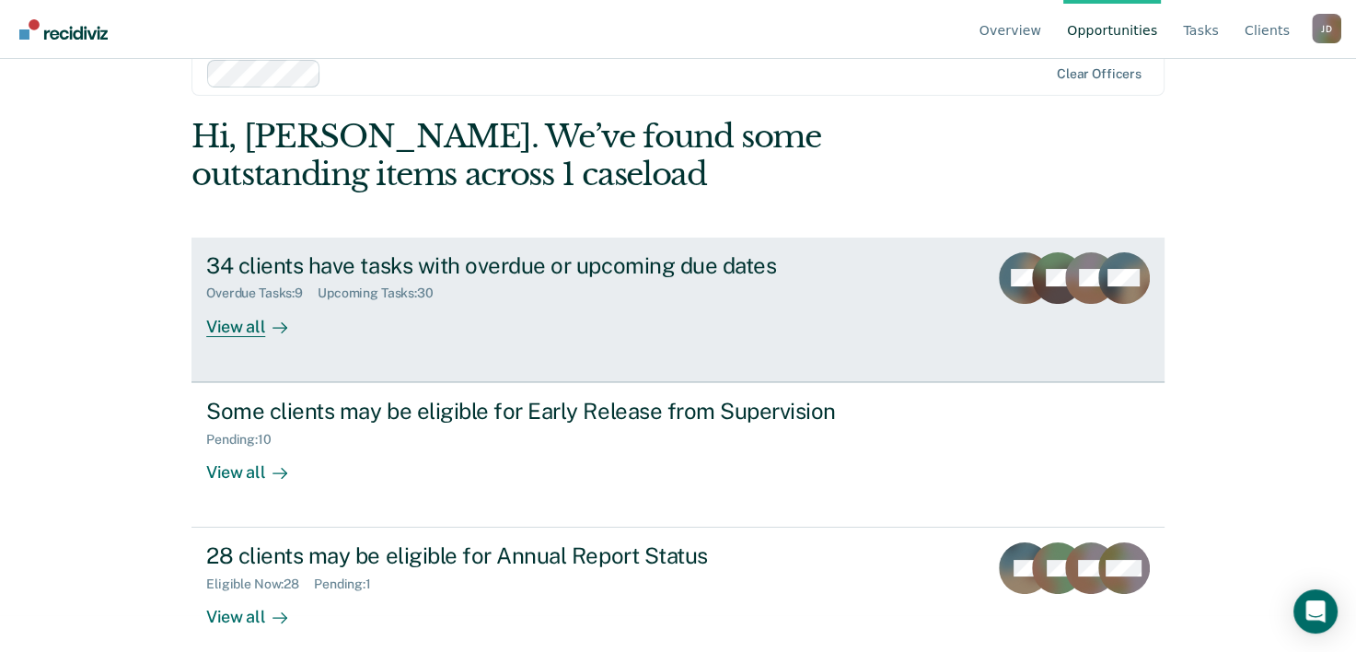
scroll to position [56, 0]
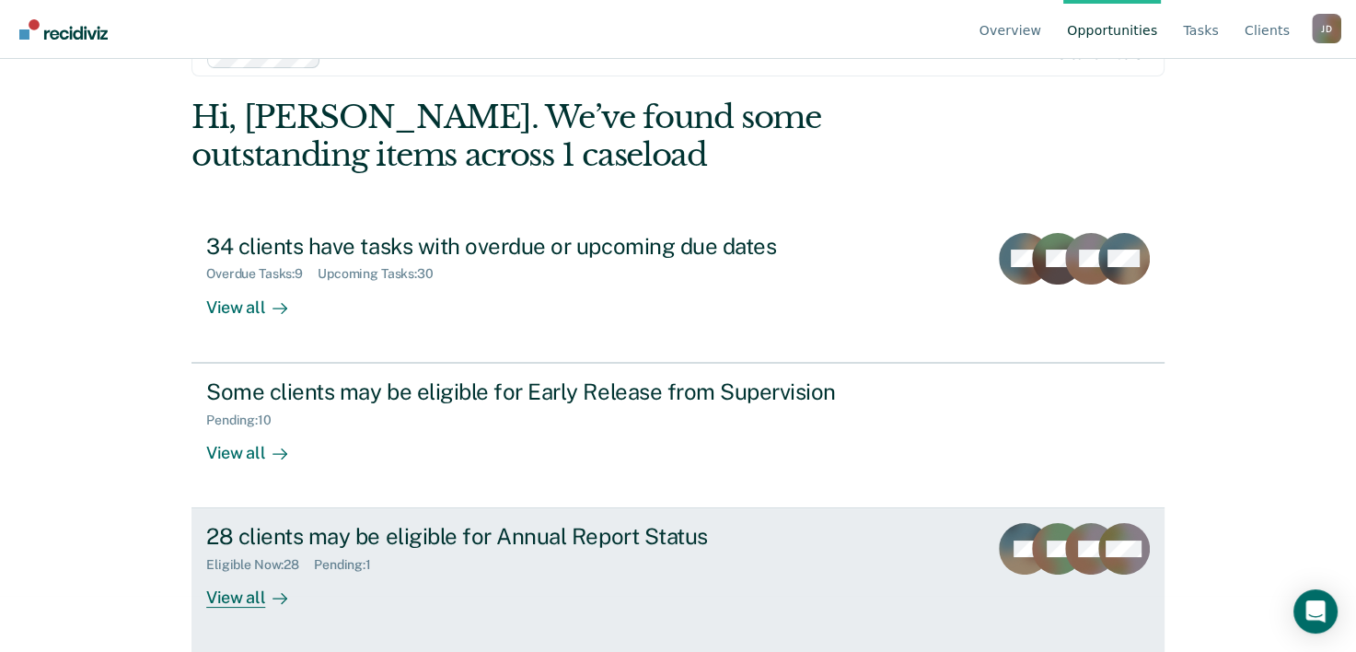
click at [236, 600] on div "View all" at bounding box center [257, 590] width 103 height 36
